Goal: Use online tool/utility: Use online tool/utility

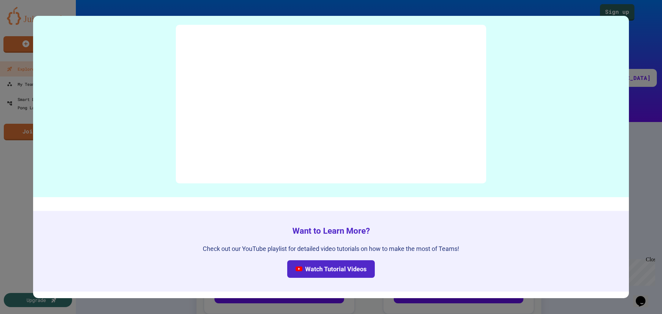
scroll to position [3396, 0]
click at [640, 28] on div at bounding box center [331, 157] width 662 height 314
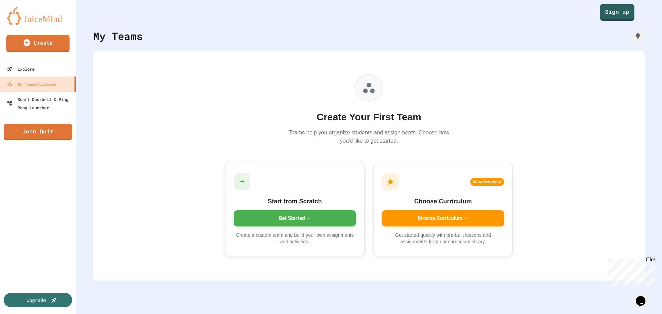
click at [51, 49] on link "Create" at bounding box center [37, 43] width 63 height 17
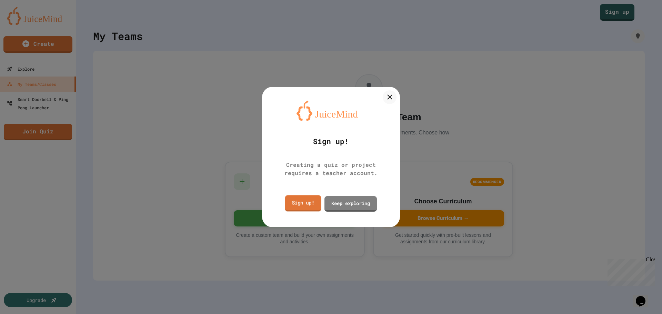
click at [306, 204] on link "Sign up!" at bounding box center [303, 203] width 36 height 16
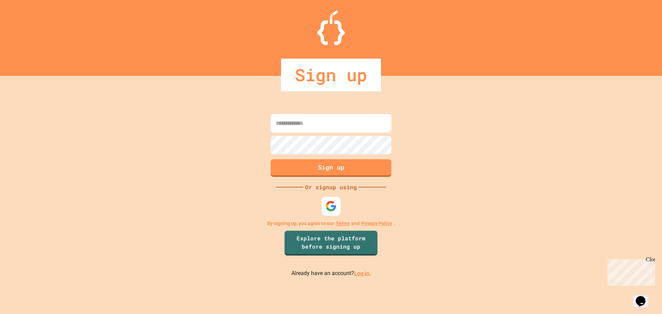
click at [334, 205] on img at bounding box center [330, 205] width 11 height 11
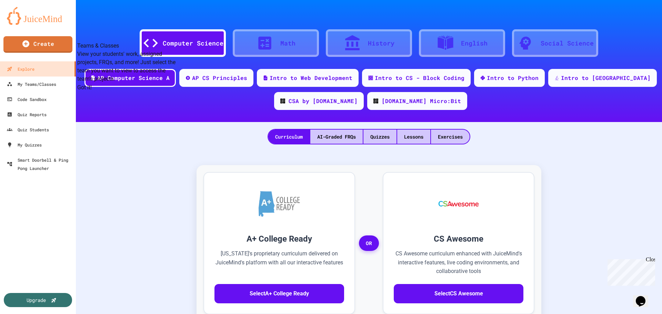
click at [92, 92] on button "Got it!" at bounding box center [84, 87] width 14 height 8
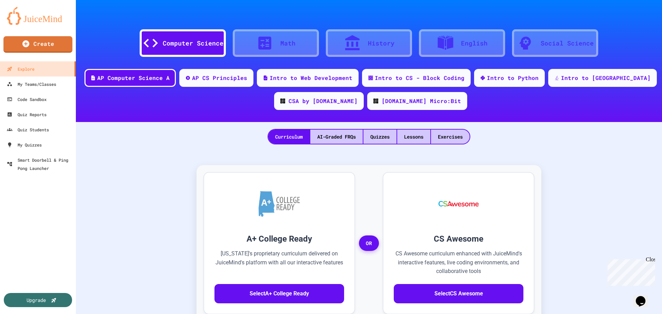
click at [298, 43] on div "Math" at bounding box center [276, 43] width 86 height 28
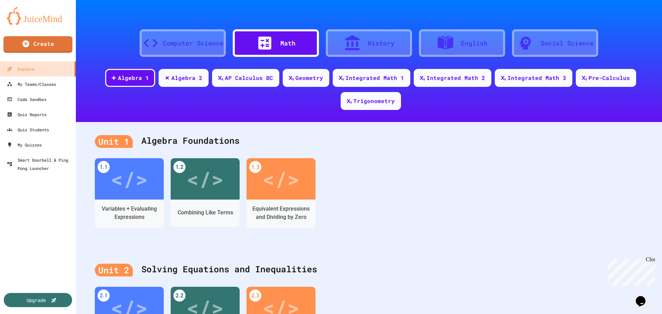
click at [195, 42] on div "Computer Science" at bounding box center [193, 43] width 61 height 9
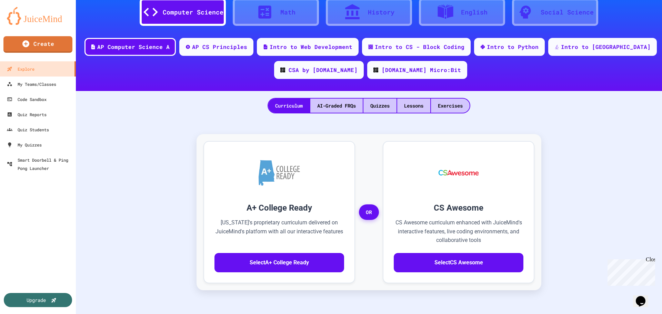
scroll to position [15, 0]
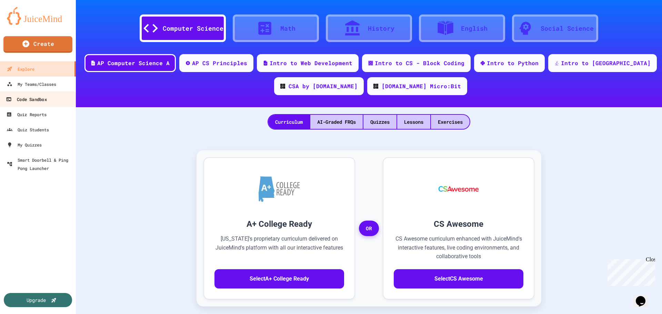
click at [41, 99] on div "Code Sandbox" at bounding box center [26, 99] width 41 height 9
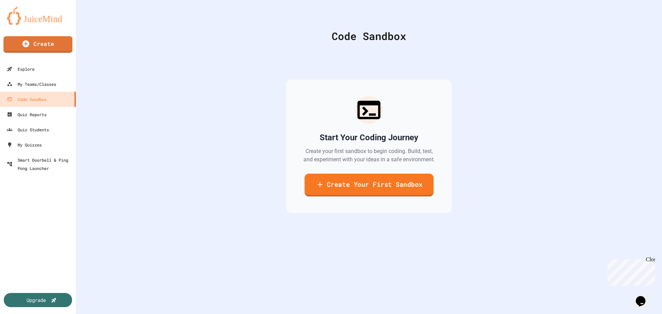
click at [386, 183] on link "Create Your First Sandbox" at bounding box center [368, 185] width 129 height 23
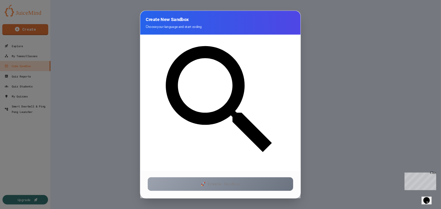
scroll to position [84, 0]
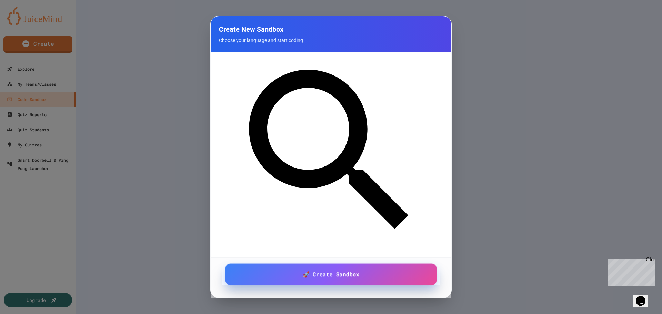
click at [345, 274] on span "🚀 Create Sandbox" at bounding box center [331, 274] width 57 height 9
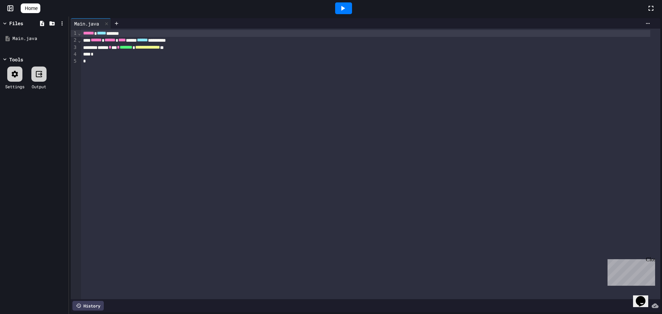
click at [649, 259] on div "Close" at bounding box center [649, 260] width 9 height 9
click at [264, 91] on div "**********" at bounding box center [370, 164] width 579 height 271
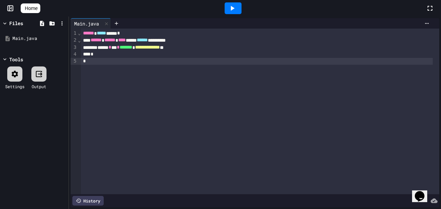
click at [14, 76] on icon at bounding box center [15, 74] width 8 height 8
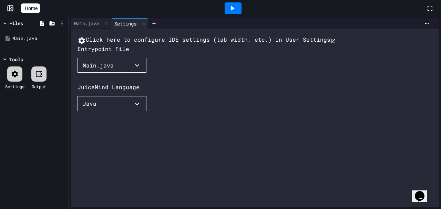
click at [124, 43] on button "Click here to configure IDE settings (tab width, etc.) in User Settings" at bounding box center [207, 39] width 258 height 9
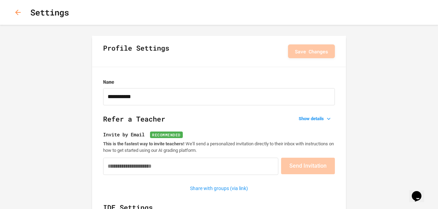
type input "**********"
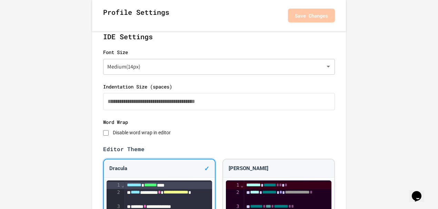
scroll to position [184, 0]
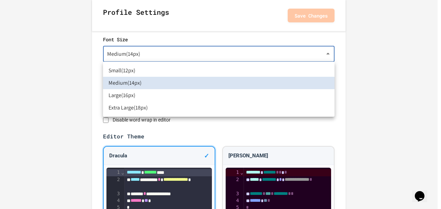
click at [145, 95] on li "Large ( 16px )" at bounding box center [219, 95] width 232 height 12
type input "****"
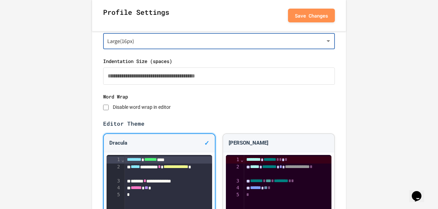
scroll to position [207, 0]
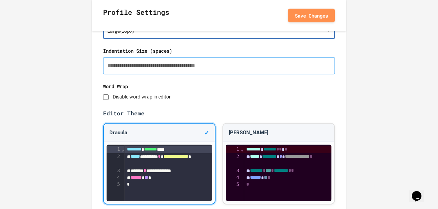
click at [118, 63] on input "*" at bounding box center [219, 65] width 232 height 17
drag, startPoint x: 118, startPoint y: 66, endPoint x: 102, endPoint y: 65, distance: 15.9
type input "*"
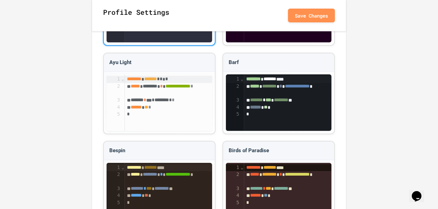
scroll to position [276, 0]
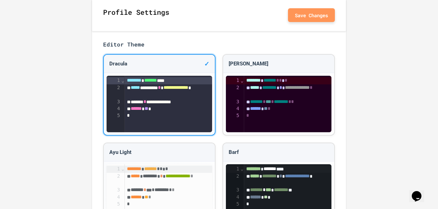
click at [312, 12] on button "Save Changes" at bounding box center [311, 15] width 47 height 14
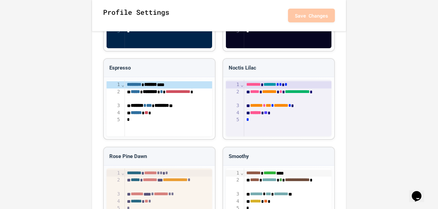
scroll to position [690, 0]
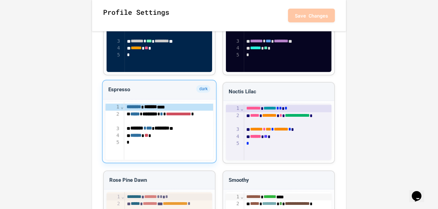
click at [176, 108] on div "******** ******* ****" at bounding box center [168, 106] width 89 height 7
click at [313, 18] on button "Save Changes" at bounding box center [311, 15] width 47 height 14
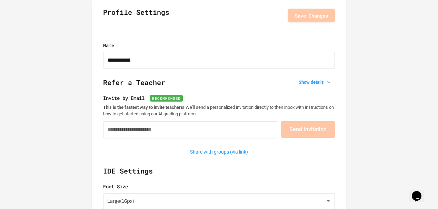
scroll to position [0, 0]
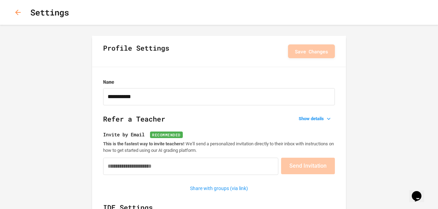
click at [20, 12] on icon "button" at bounding box center [18, 13] width 6 height 6
